Goal: Task Accomplishment & Management: Use online tool/utility

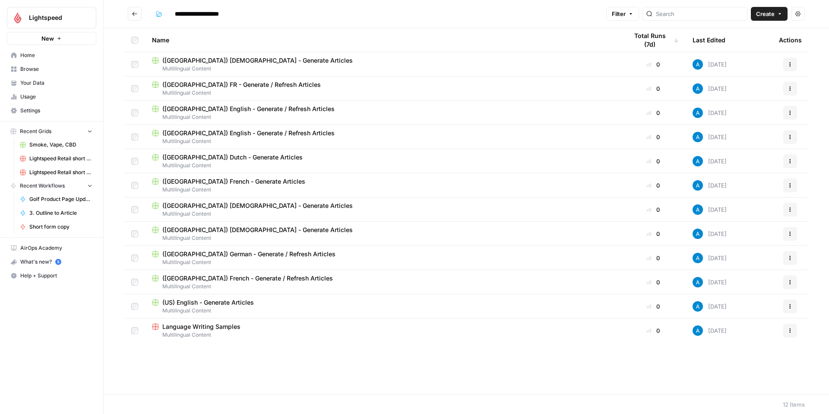
click at [56, 58] on span "Home" at bounding box center [56, 55] width 72 height 8
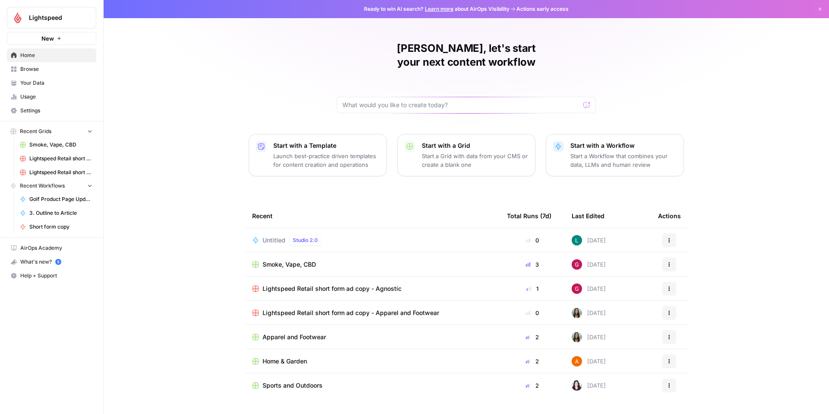
click at [41, 70] on span "Browse" at bounding box center [56, 69] width 72 height 8
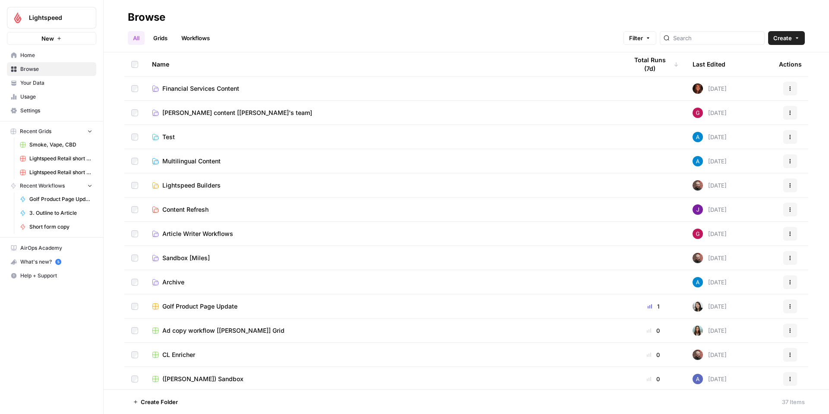
click at [211, 161] on span "Multilingual Content" at bounding box center [191, 161] width 58 height 9
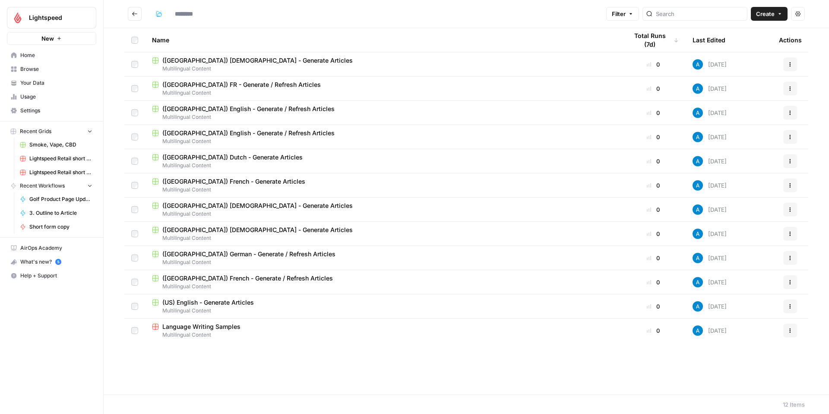
type input "**********"
click at [184, 131] on span "([GEOGRAPHIC_DATA]) English - Generate / Refresh Articles" at bounding box center [248, 133] width 172 height 9
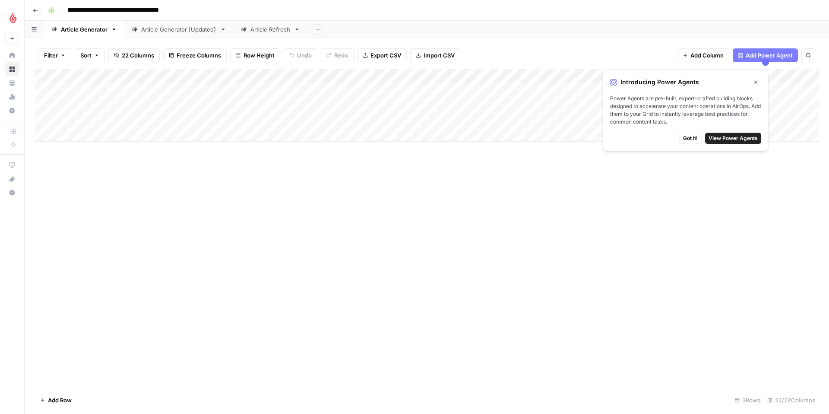
click at [757, 81] on icon "button" at bounding box center [755, 81] width 5 height 5
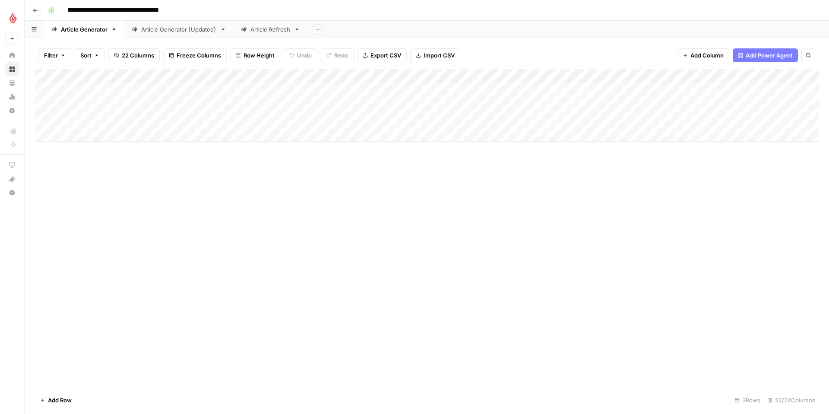
click at [34, 9] on icon "button" at bounding box center [35, 10] width 4 height 3
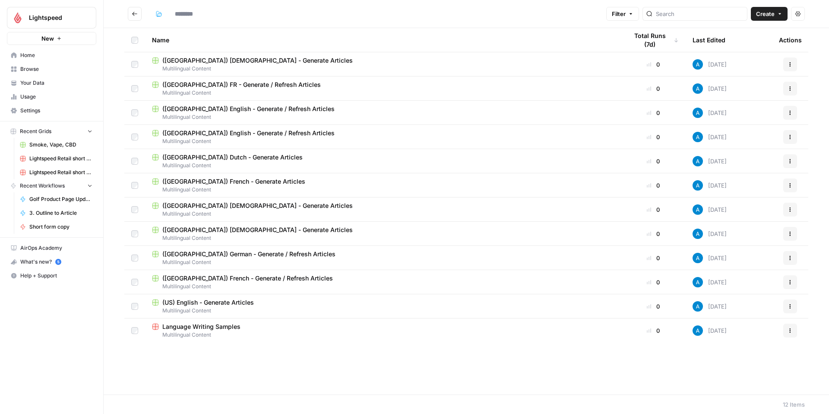
type input "**********"
click at [223, 209] on span "([GEOGRAPHIC_DATA]) [DEMOGRAPHIC_DATA] - Generate Articles" at bounding box center [257, 205] width 190 height 9
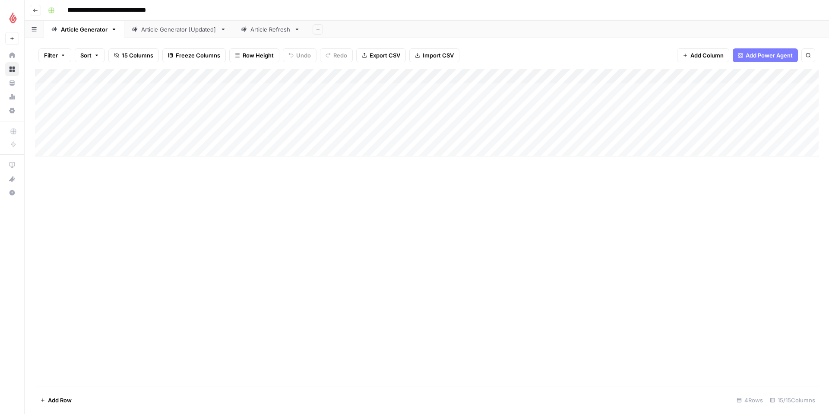
click at [108, 133] on div "Add Column" at bounding box center [427, 112] width 784 height 87
click at [103, 134] on div "Add Column" at bounding box center [427, 112] width 784 height 87
type textarea "**********"
click at [186, 132] on div "Add Column" at bounding box center [427, 112] width 784 height 87
click at [173, 134] on div "Add Column" at bounding box center [427, 112] width 784 height 87
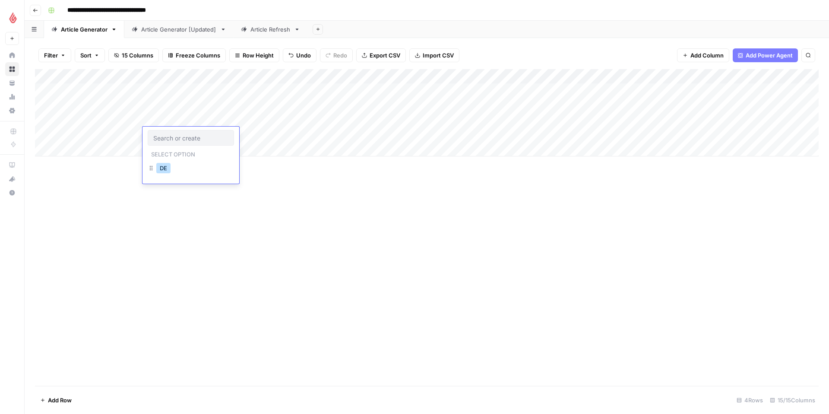
click at [170, 165] on button "DE" at bounding box center [163, 168] width 14 height 10
click at [247, 135] on div "Add Column" at bounding box center [427, 112] width 784 height 87
click at [249, 136] on div "Add Column" at bounding box center [427, 112] width 784 height 87
click at [251, 169] on div "DE" at bounding box center [268, 169] width 86 height 16
click at [244, 171] on button "DE" at bounding box center [241, 168] width 14 height 10
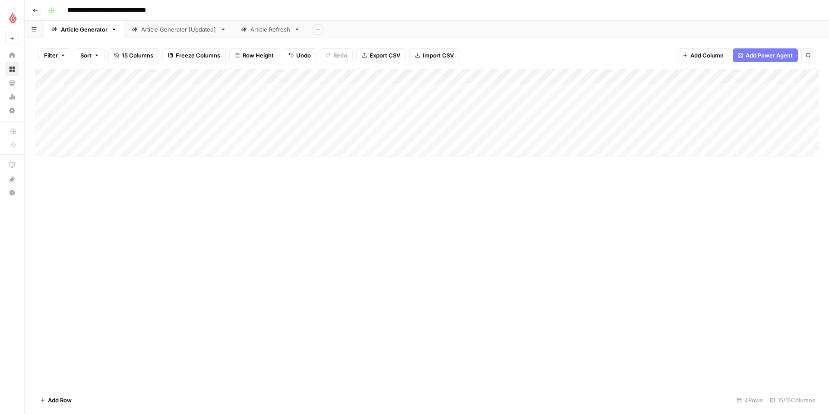
click at [329, 134] on div "Add Column" at bounding box center [427, 112] width 784 height 87
click at [369, 133] on div "Add Column" at bounding box center [427, 112] width 784 height 87
click at [486, 104] on div "Add Column" at bounding box center [427, 112] width 784 height 87
click at [525, 105] on div "Add Column" at bounding box center [427, 112] width 784 height 87
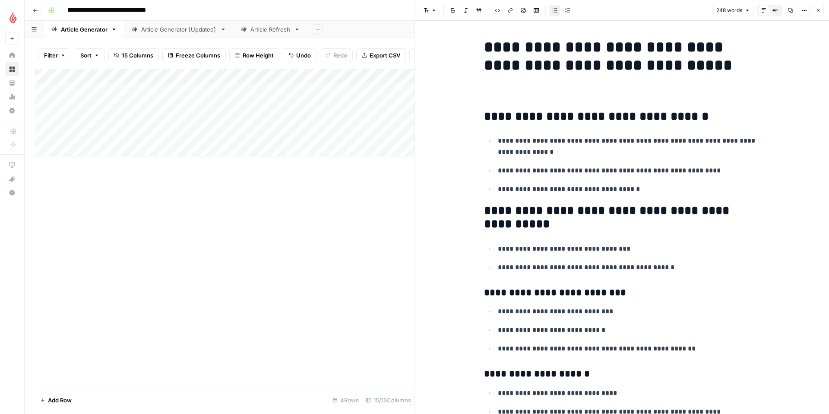
click at [820, 8] on icon "button" at bounding box center [818, 10] width 5 height 5
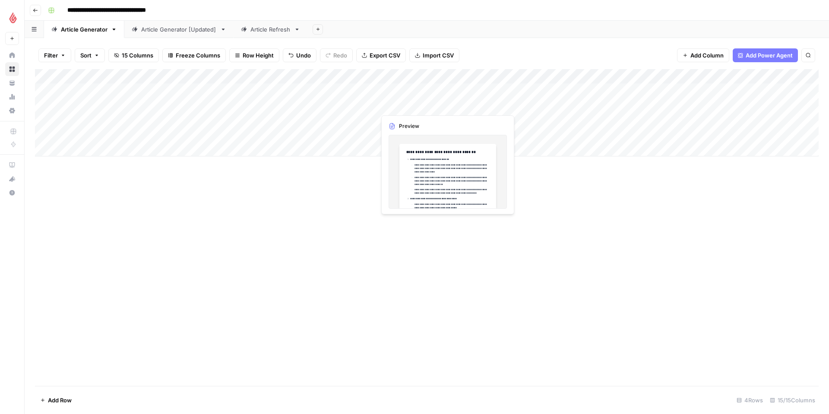
click at [400, 107] on div "Add Column" at bounding box center [427, 112] width 784 height 87
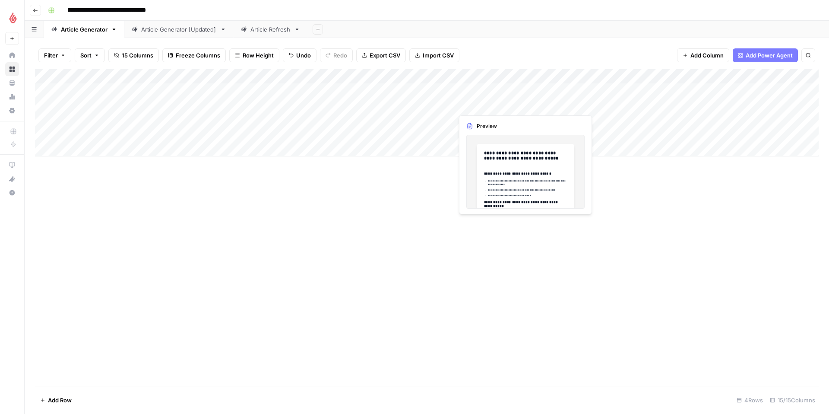
click at [492, 105] on div "Add Column" at bounding box center [427, 112] width 784 height 87
